Goal: Task Accomplishment & Management: Use online tool/utility

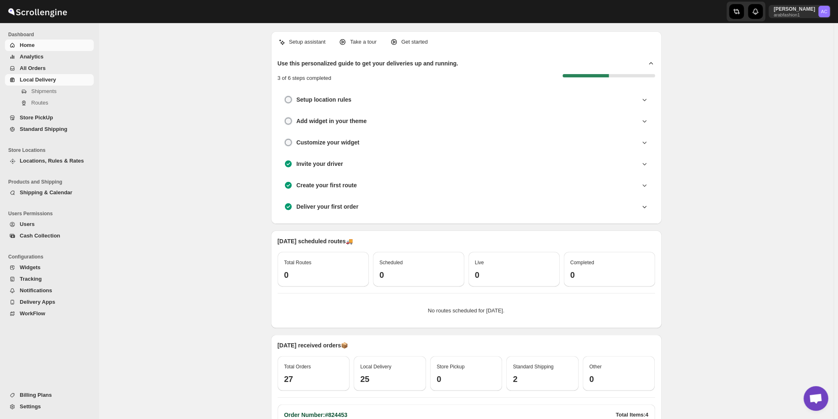
click at [30, 81] on span "Local Delivery" at bounding box center [38, 80] width 36 height 6
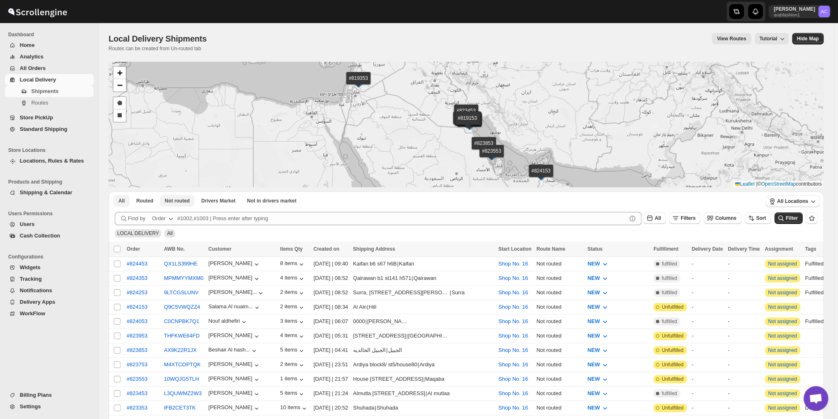
click at [174, 200] on span "Not routed" at bounding box center [177, 200] width 25 height 7
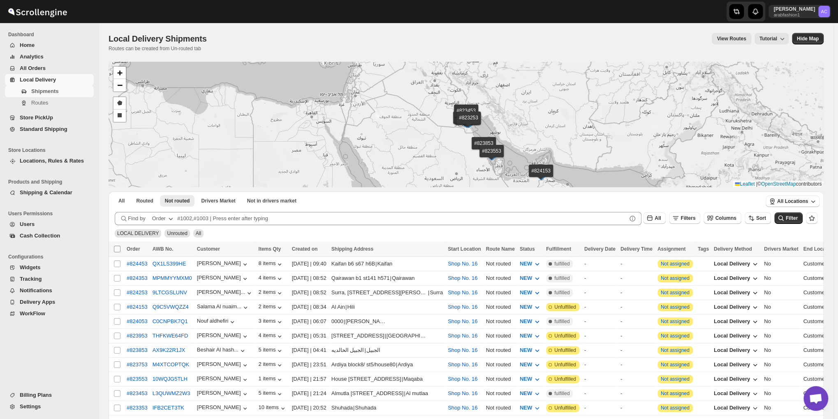
click at [117, 246] on input "Select all shipments" at bounding box center [117, 249] width 7 height 7
checkbox input "true"
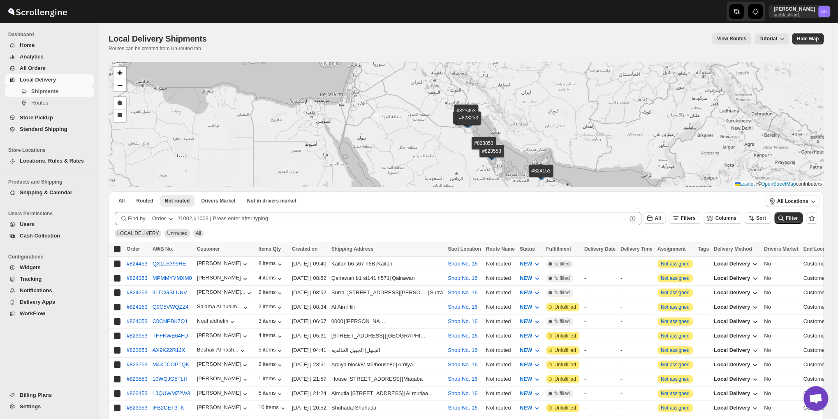
checkbox input "true"
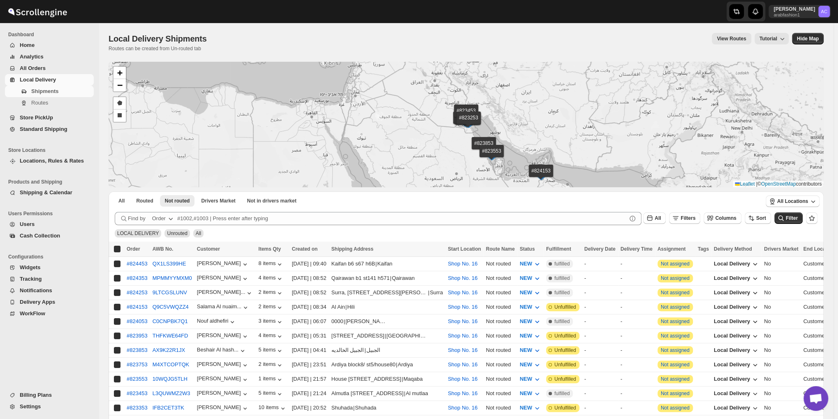
checkbox input "true"
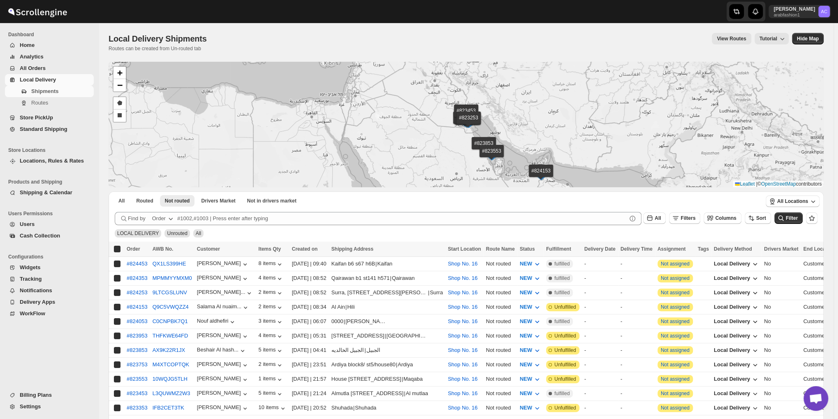
checkbox input "true"
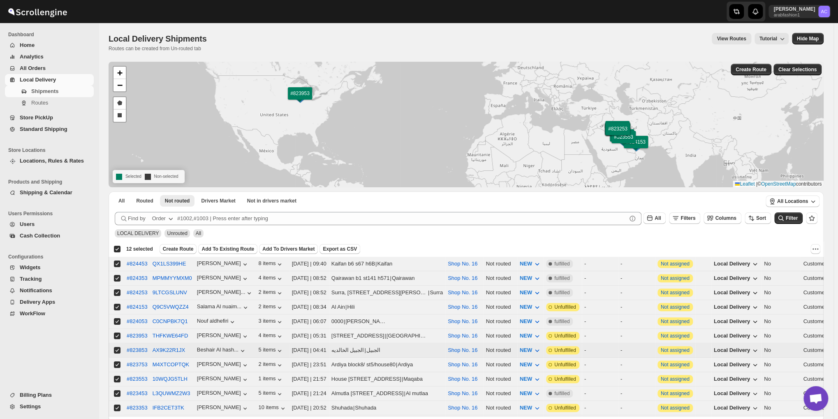
scroll to position [41, 0]
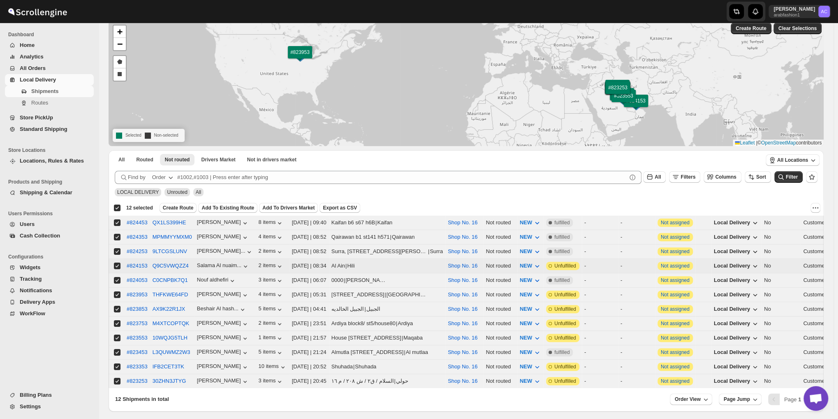
click at [116, 264] on input "Select shipment" at bounding box center [117, 265] width 7 height 7
checkbox input "false"
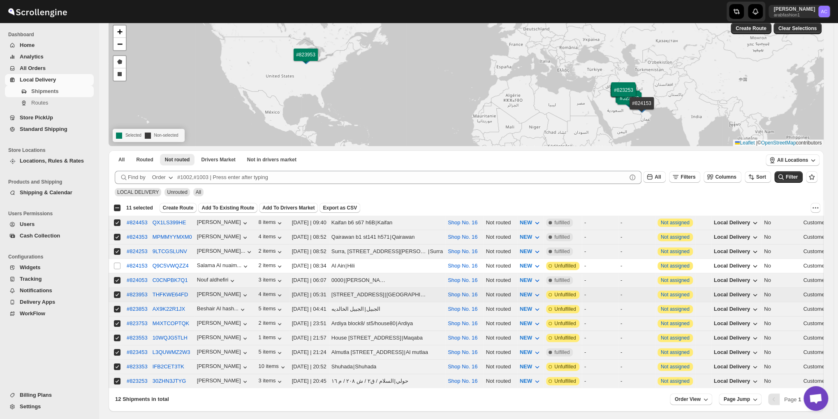
click at [118, 291] on input "Select shipment" at bounding box center [117, 294] width 7 height 7
checkbox input "false"
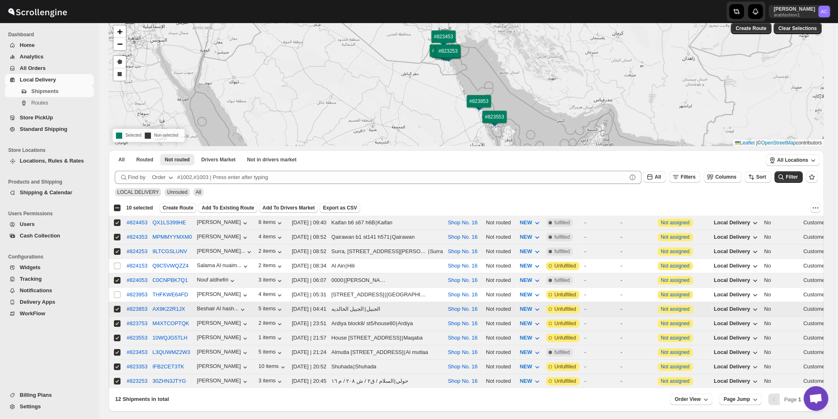
click at [115, 306] on input "Select shipment" at bounding box center [117, 309] width 7 height 7
checkbox input "false"
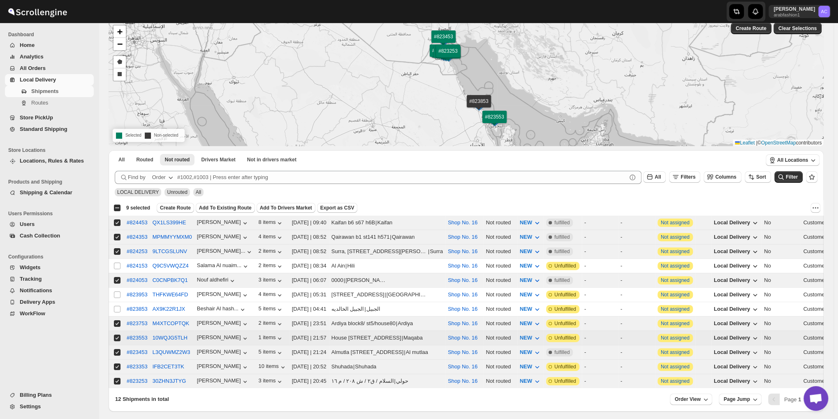
click at [116, 335] on input "Select shipment" at bounding box center [117, 337] width 7 height 7
checkbox input "false"
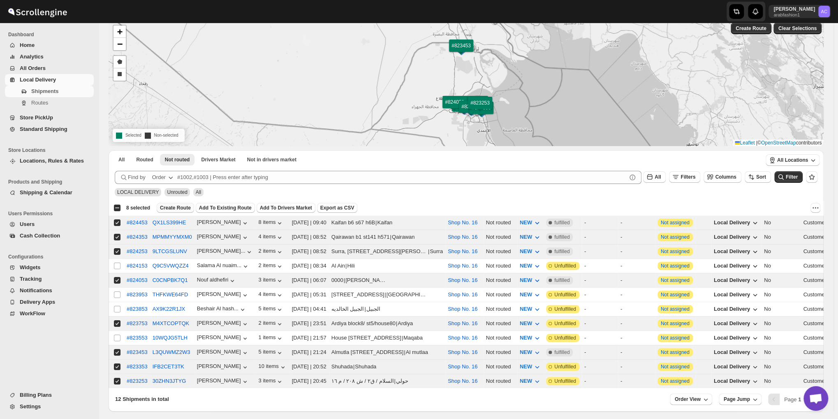
click at [178, 206] on span "Create Route" at bounding box center [175, 207] width 31 height 7
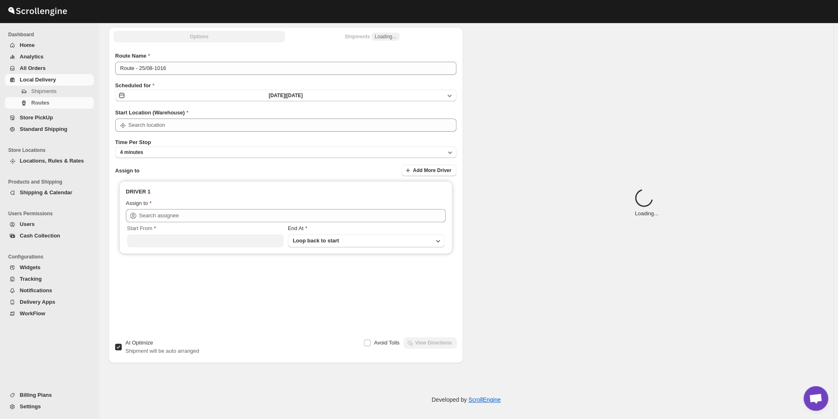
scroll to position [0, 0]
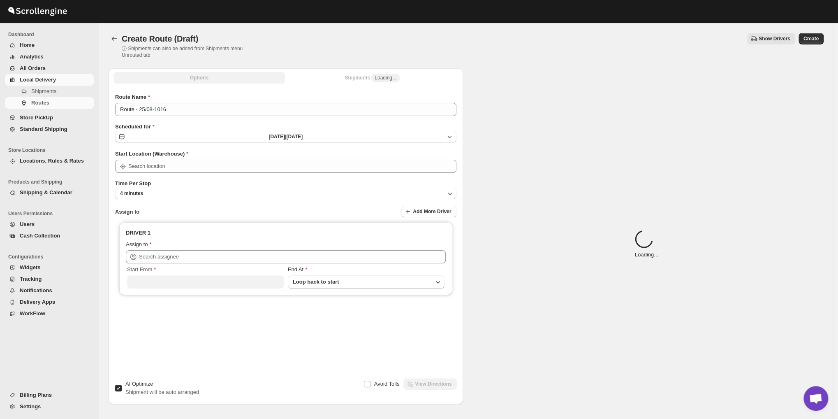
type input "Shop No. 16"
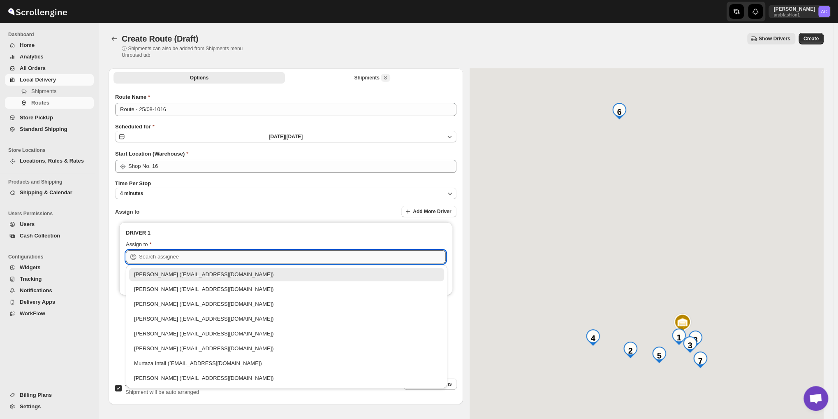
click at [224, 256] on input "text" at bounding box center [292, 256] width 307 height 13
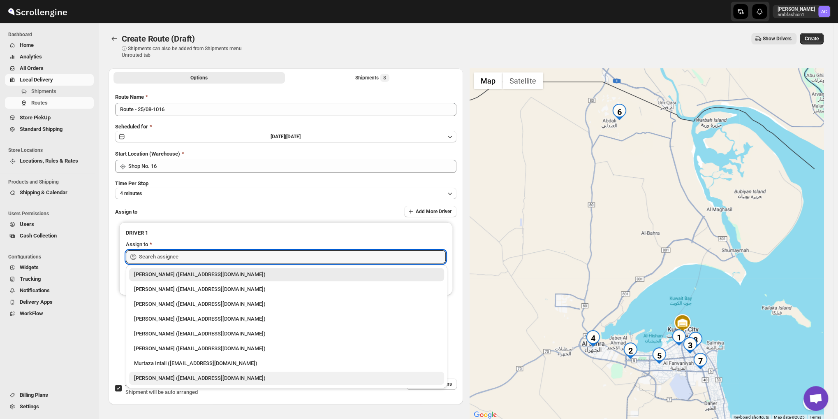
click at [179, 375] on div "[PERSON_NAME] ([EMAIL_ADDRESS][DOMAIN_NAME])" at bounding box center [286, 378] width 305 height 8
type input "[PERSON_NAME] ([EMAIL_ADDRESS][DOMAIN_NAME])"
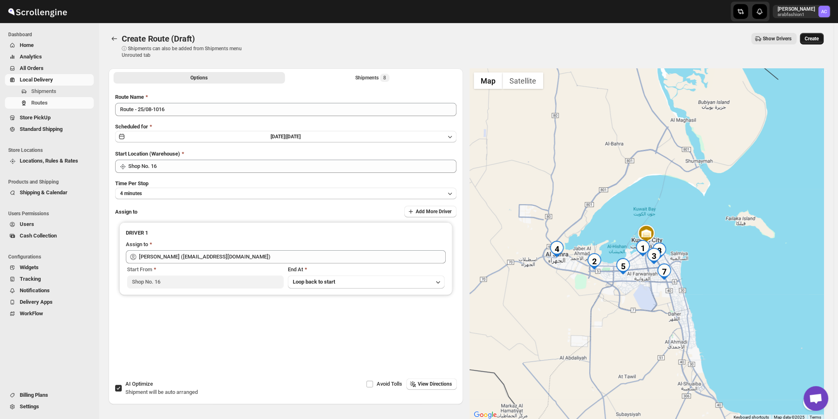
click at [819, 35] on button "Create" at bounding box center [812, 39] width 24 height 12
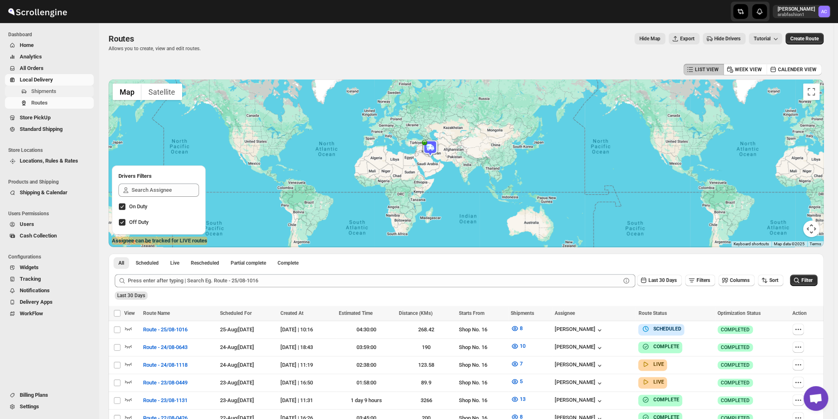
click at [42, 88] on span "Shipments" at bounding box center [43, 91] width 25 height 6
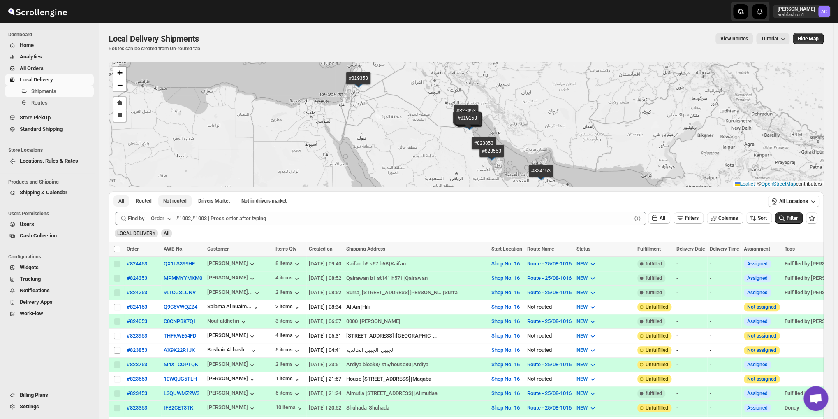
click at [167, 196] on button "Not routed" at bounding box center [174, 201] width 33 height 12
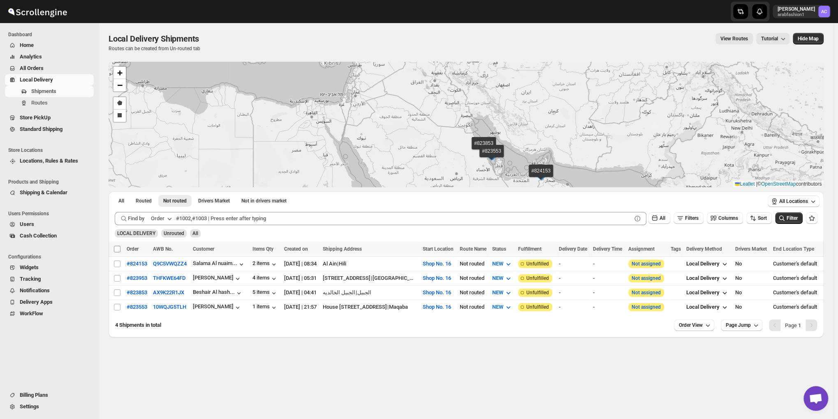
click at [116, 247] on input "Select all shipments" at bounding box center [117, 249] width 7 height 7
checkbox input "true"
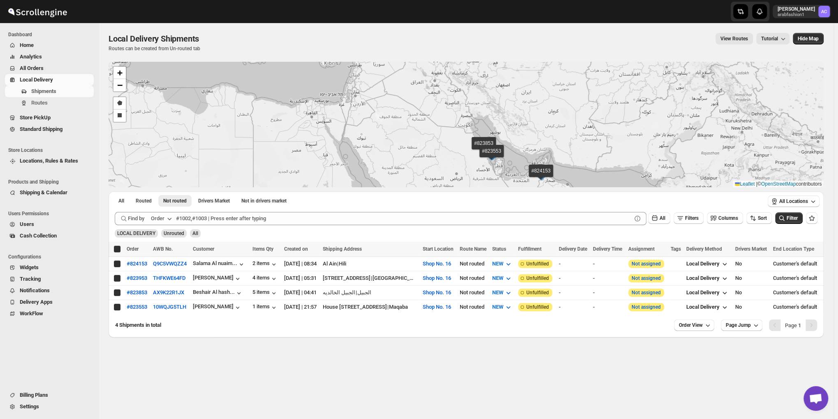
checkbox input "true"
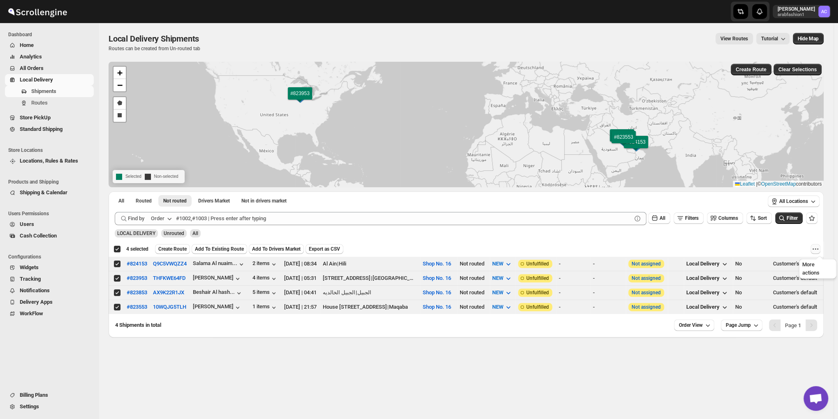
click at [818, 251] on icon "More actions" at bounding box center [816, 249] width 8 height 8
click at [775, 278] on span "MOVE TO STANDARD SHIPPING" at bounding box center [781, 279] width 77 height 6
checkbox input "false"
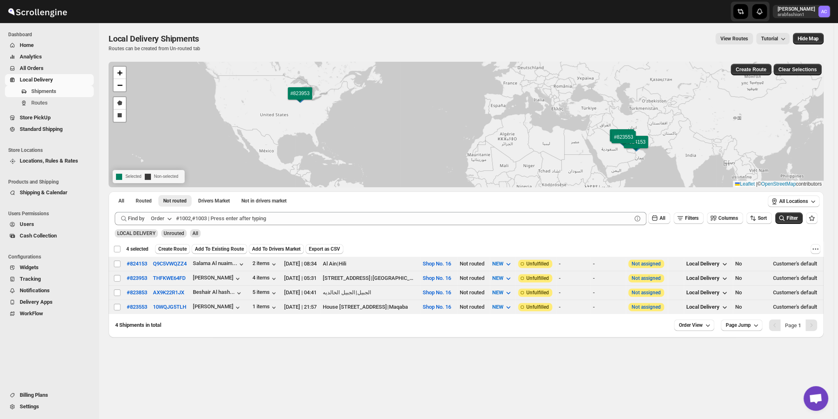
checkbox input "false"
